Goal: Navigation & Orientation: Understand site structure

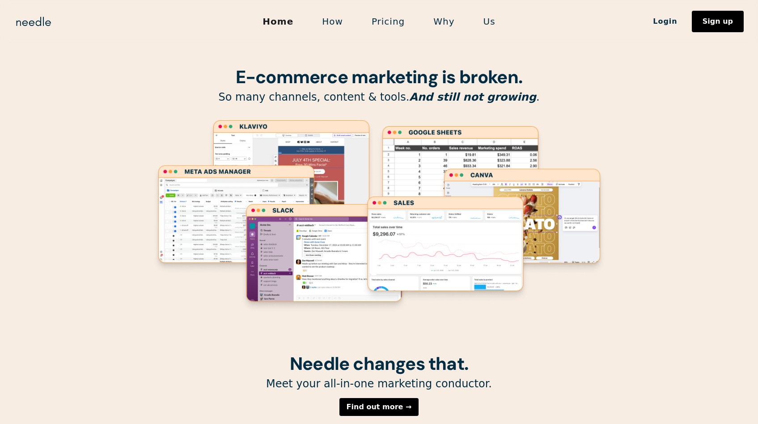
click at [339, 24] on link "How" at bounding box center [333, 21] width 50 height 19
click at [340, 17] on link "How" at bounding box center [333, 21] width 50 height 19
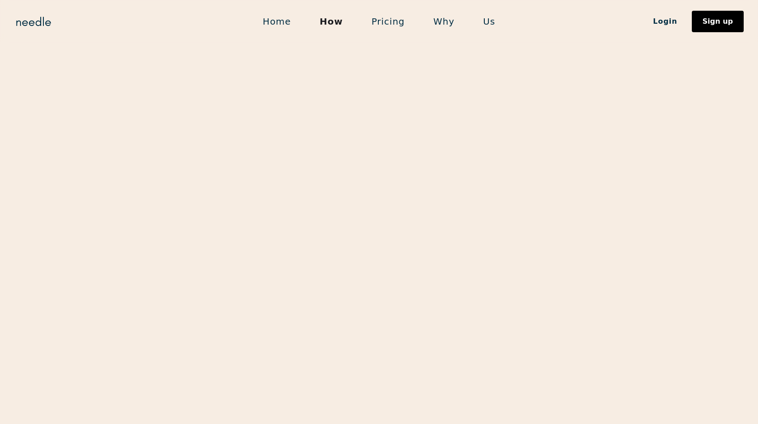
scroll to position [2355, 0]
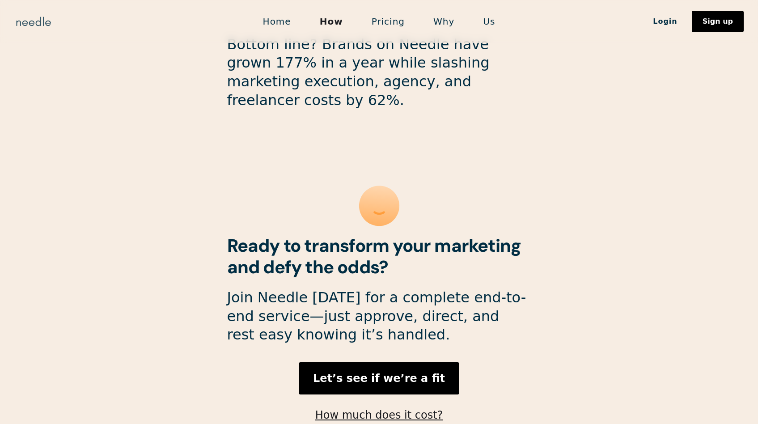
click at [33, 22] on img "home" at bounding box center [33, 21] width 38 height 14
